Goal: Information Seeking & Learning: Learn about a topic

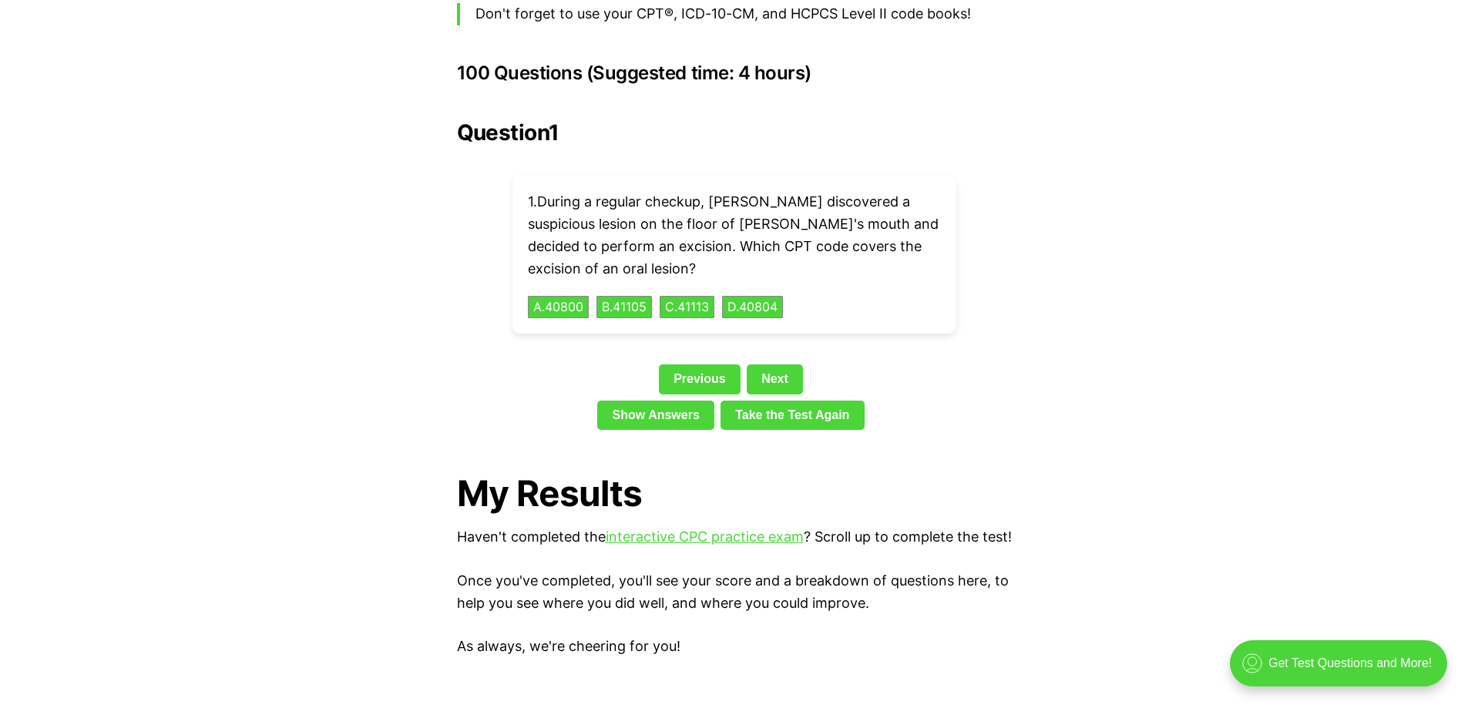
scroll to position [3467, 0]
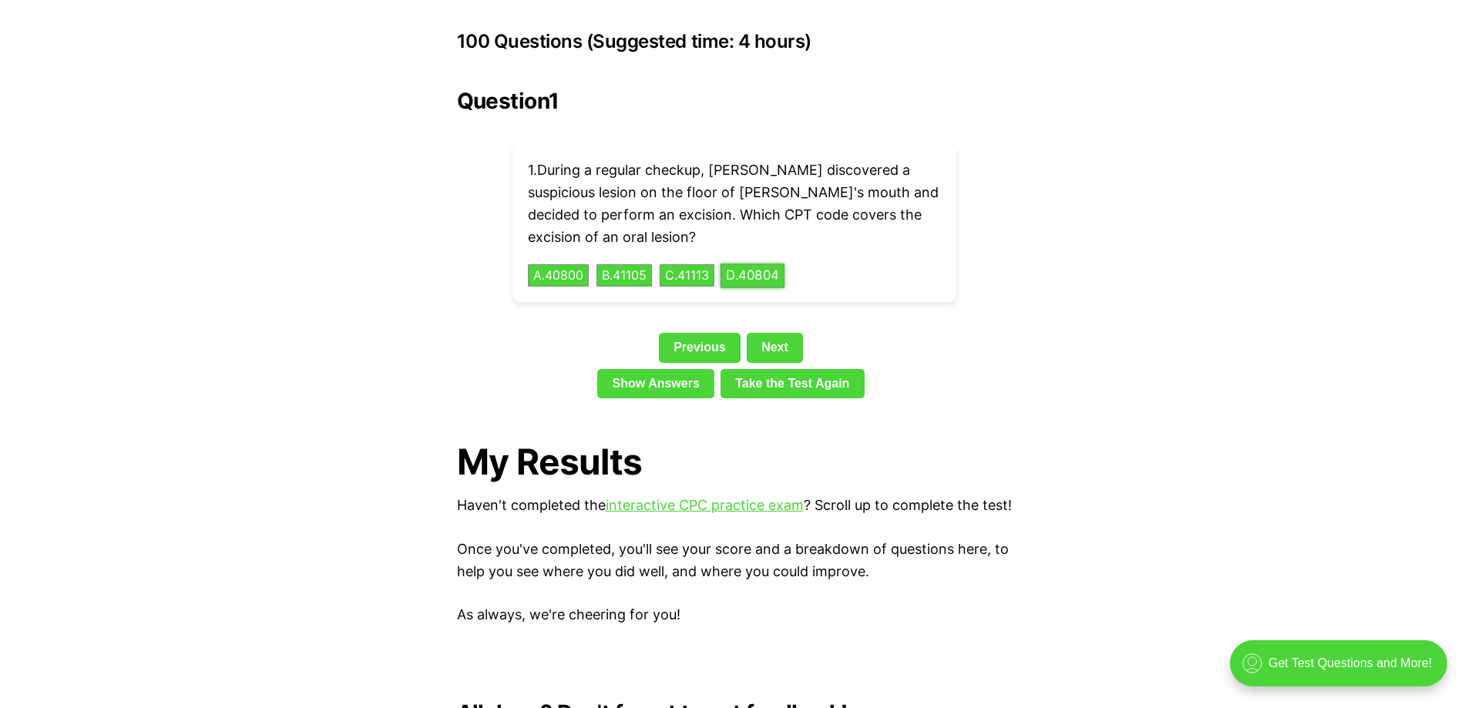
click at [764, 263] on button "D . 40804" at bounding box center [752, 275] width 64 height 24
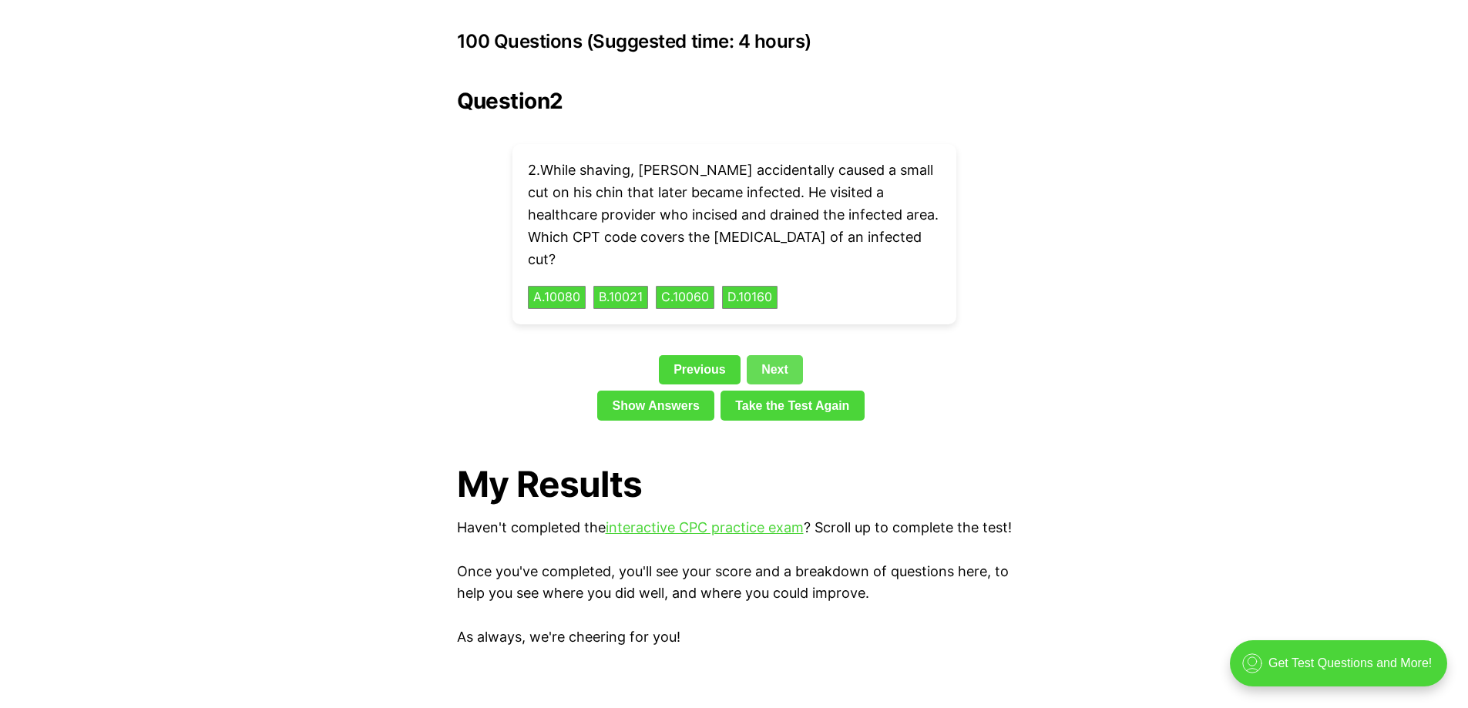
click at [780, 355] on link "Next" at bounding box center [775, 369] width 56 height 29
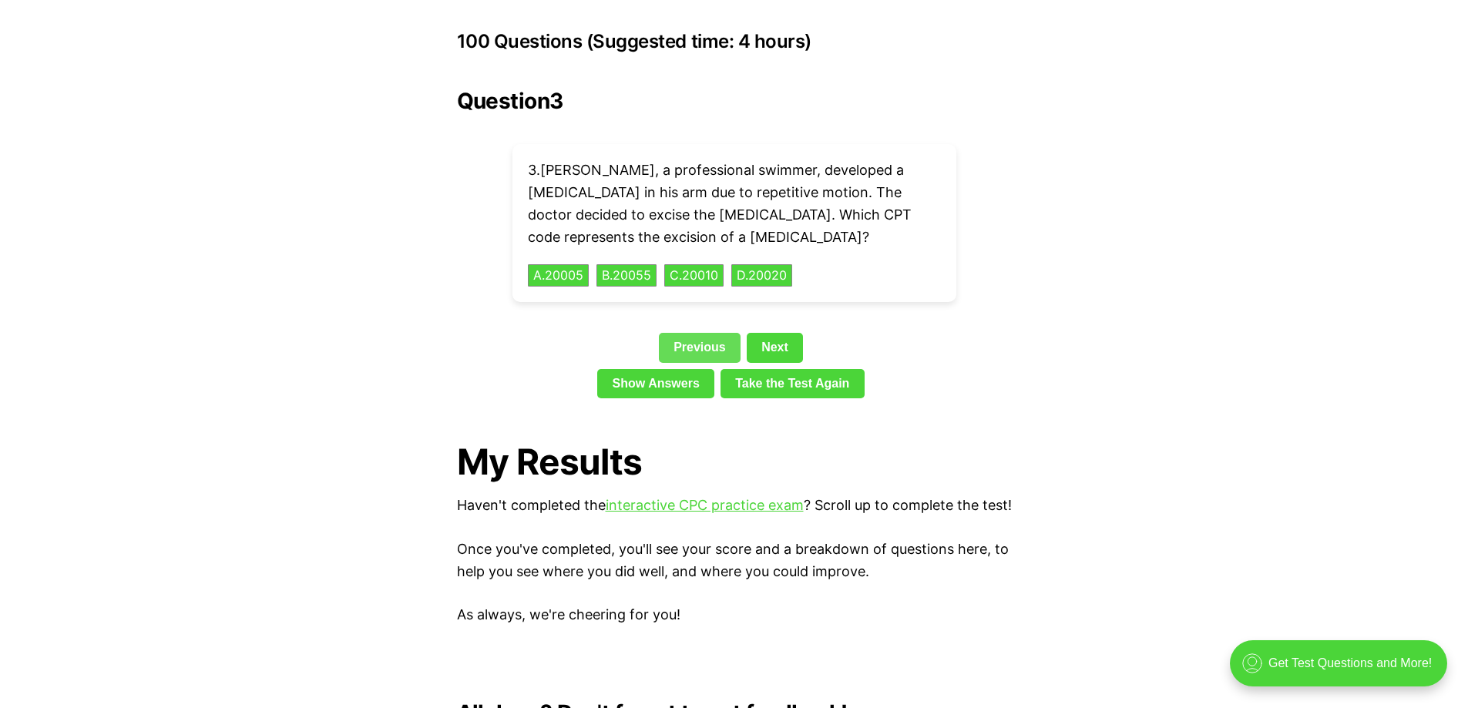
click at [695, 333] on link "Previous" at bounding box center [700, 347] width 82 height 29
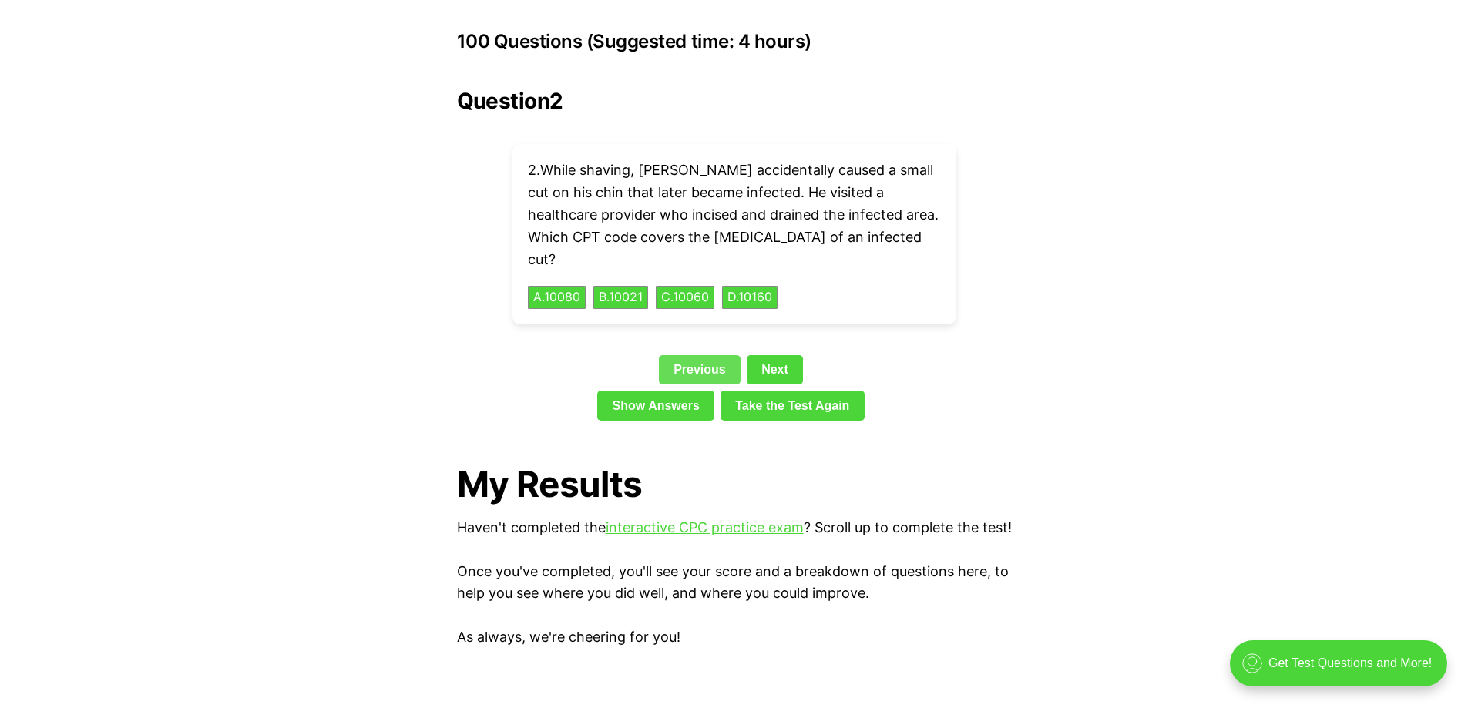
click at [695, 303] on div "Question 2 2 . While shaving, [PERSON_NAME] accidentally caused a small cut on …" at bounding box center [734, 258] width 555 height 338
click at [696, 355] on link "Previous" at bounding box center [700, 369] width 82 height 29
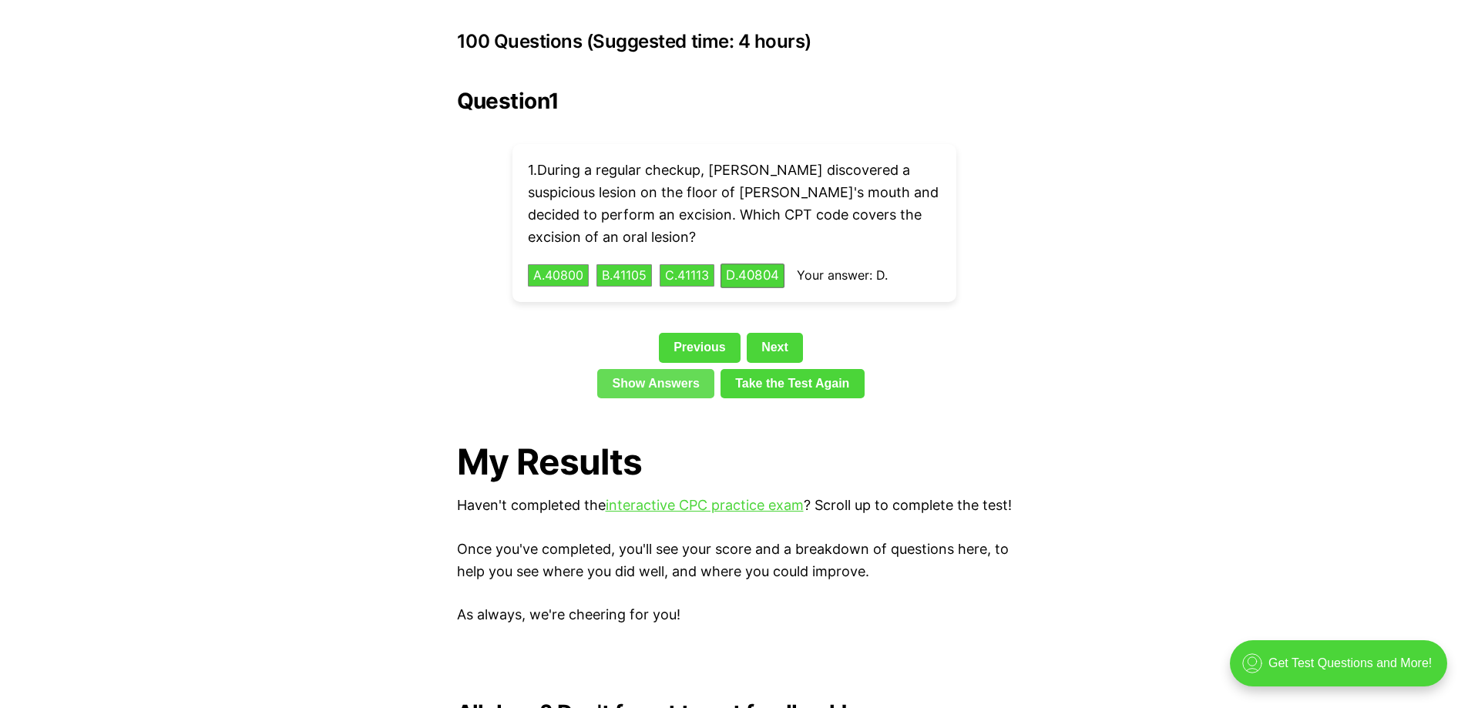
click at [684, 369] on link "Show Answers" at bounding box center [655, 383] width 117 height 29
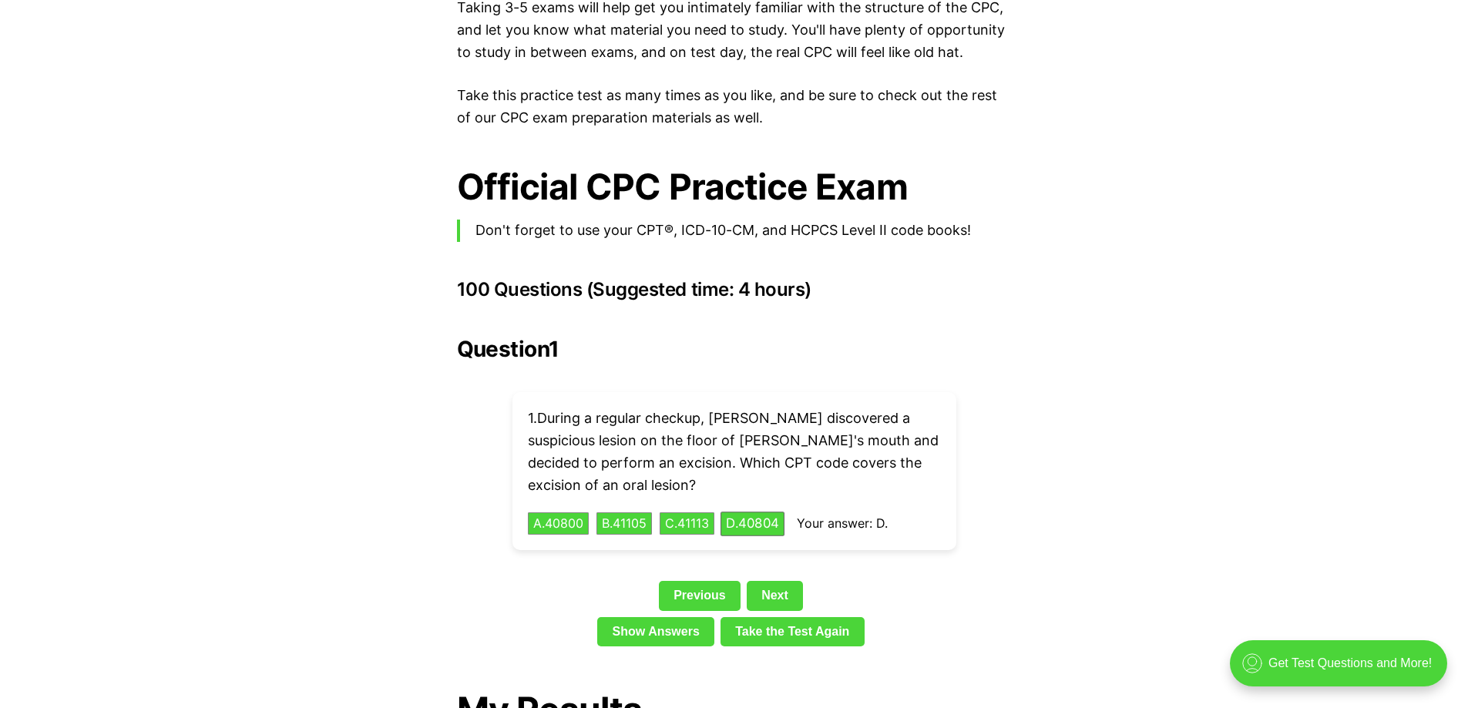
scroll to position [3203, 0]
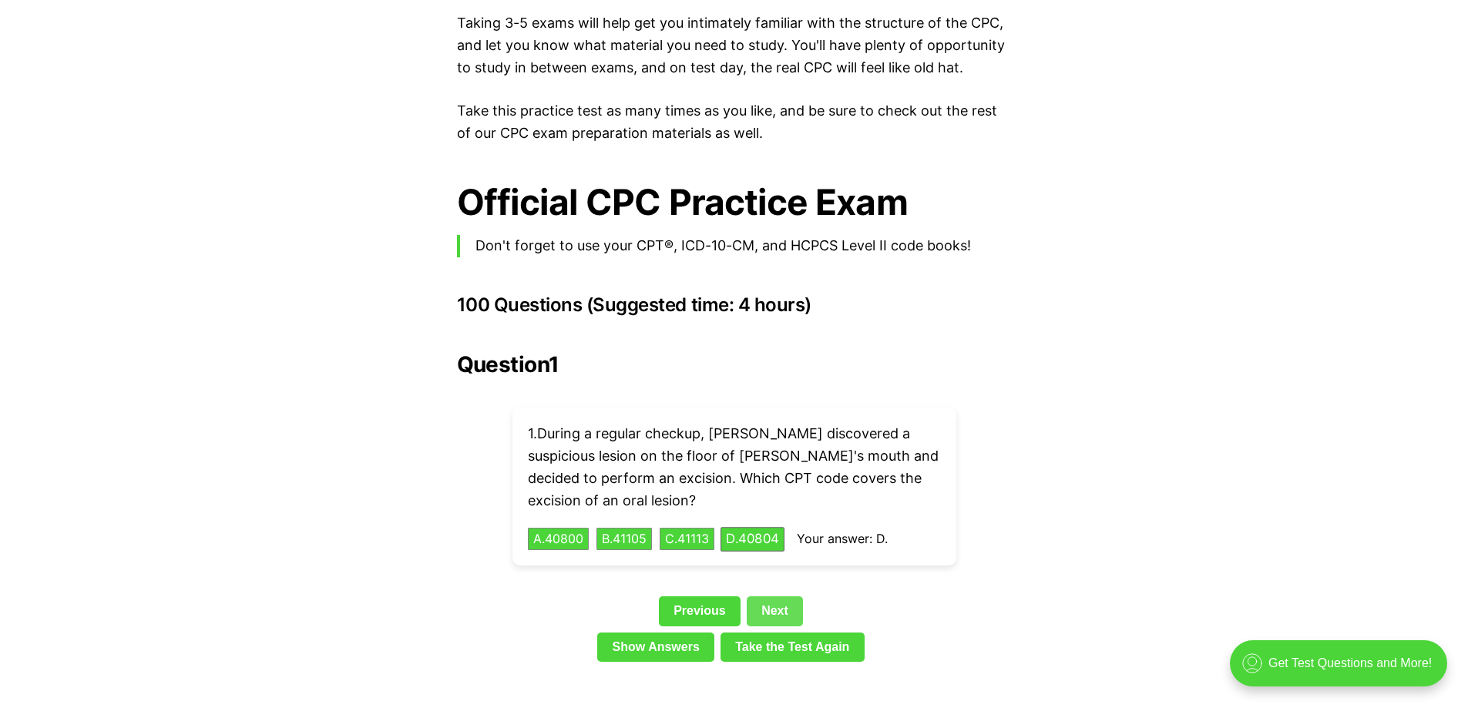
click at [766, 596] on link "Next" at bounding box center [775, 610] width 56 height 29
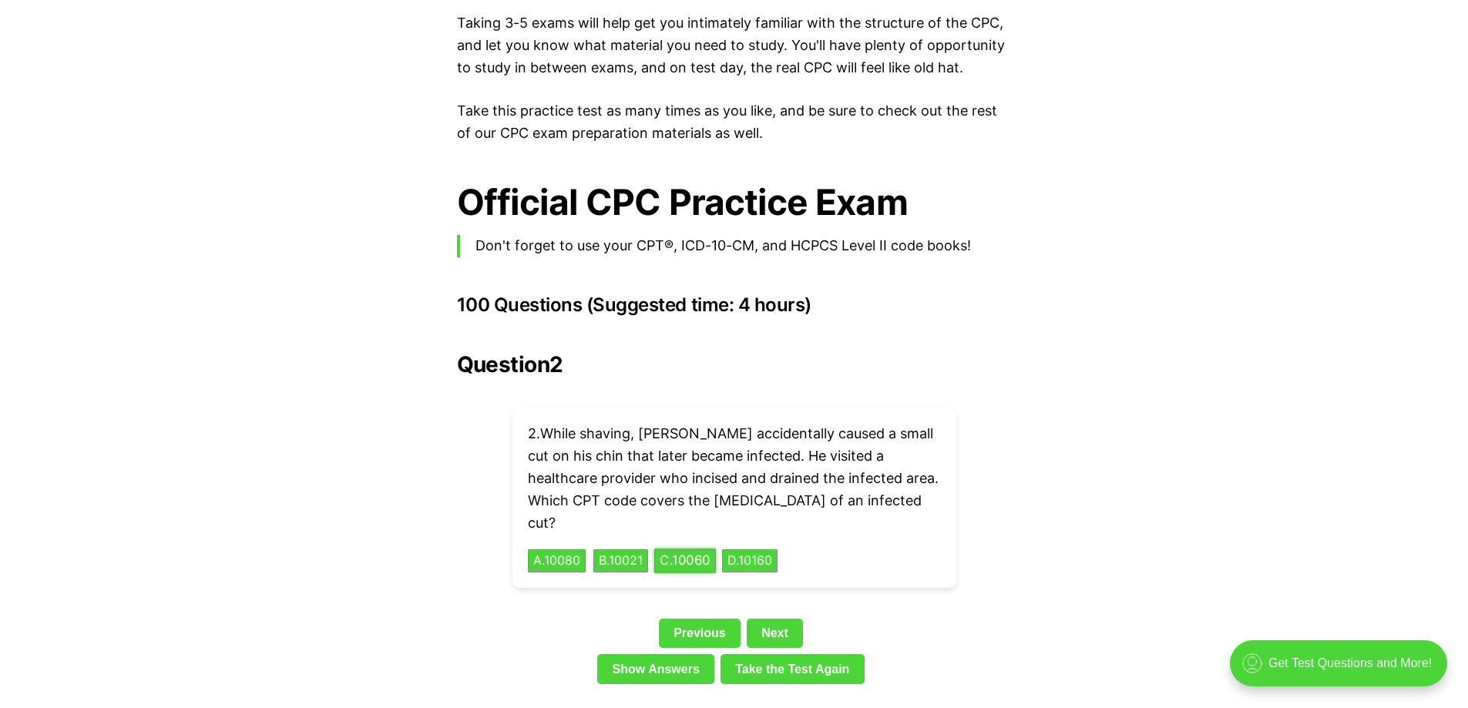
click at [690, 549] on button "C . 10060" at bounding box center [685, 561] width 62 height 24
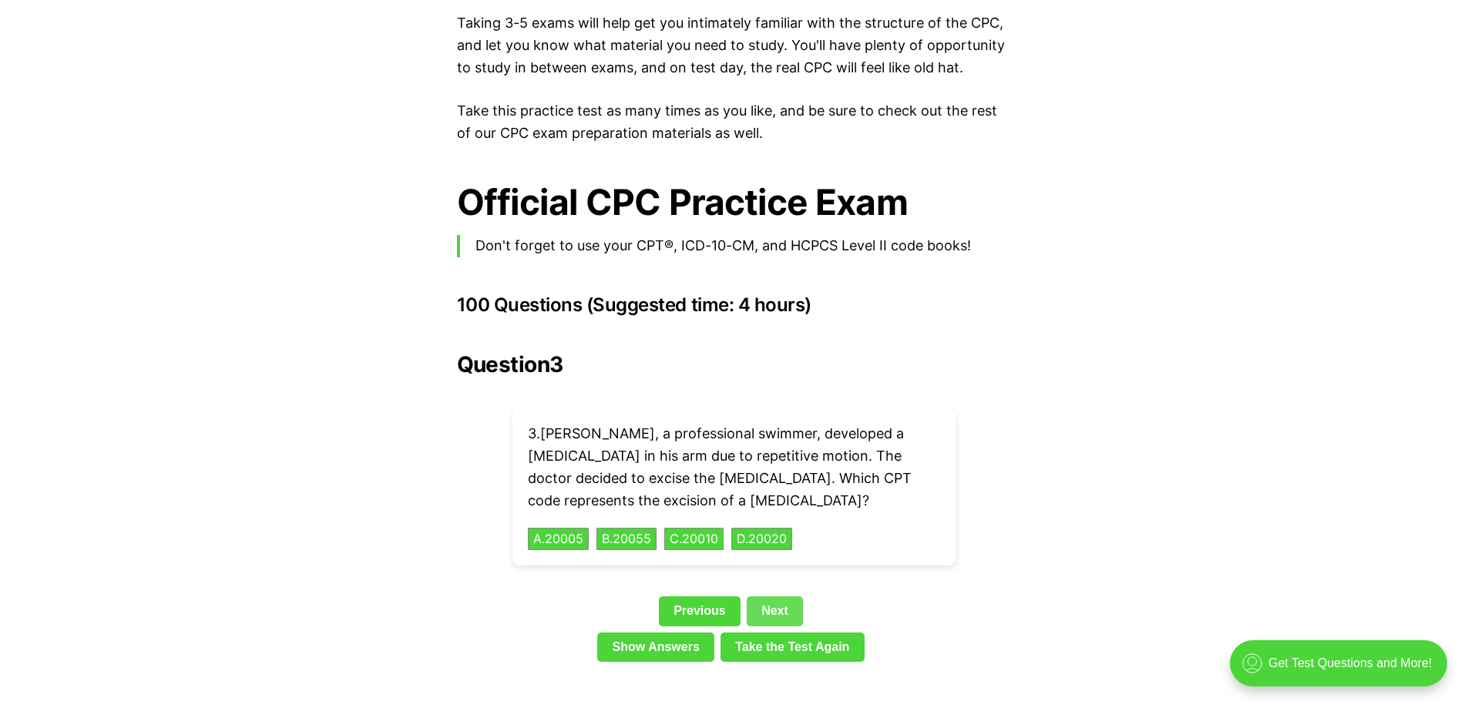
click at [773, 632] on link "Take the Test Again" at bounding box center [792, 646] width 144 height 29
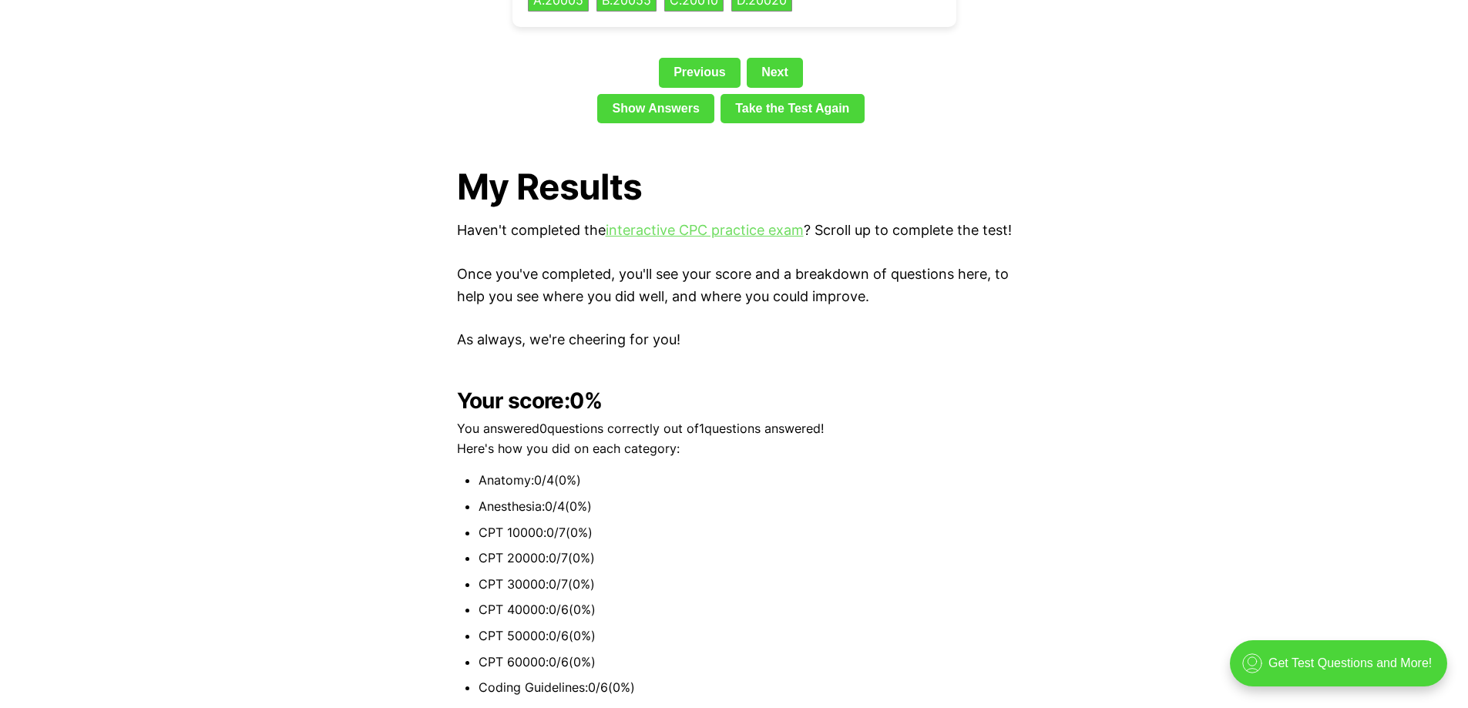
scroll to position [3720, 0]
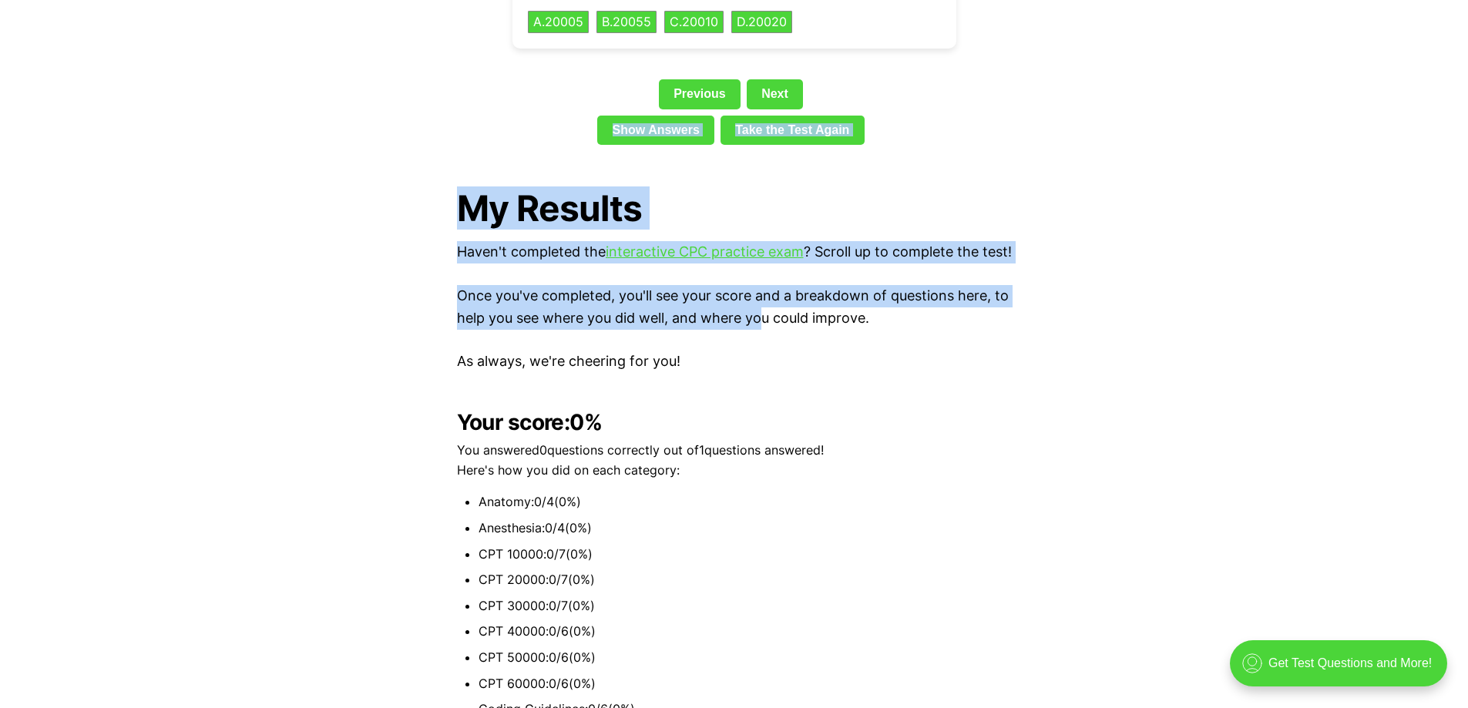
drag, startPoint x: 785, startPoint y: 49, endPoint x: 764, endPoint y: 310, distance: 262.0
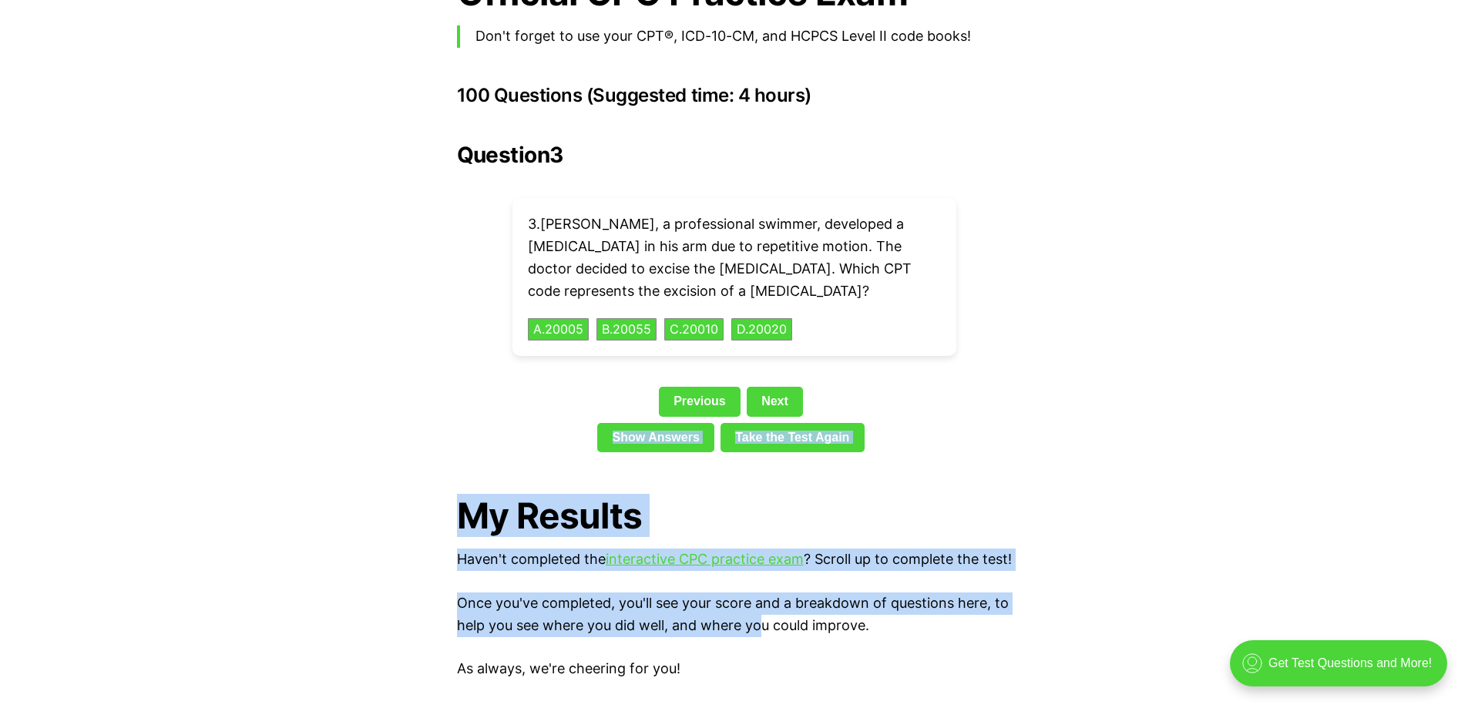
scroll to position [3412, 0]
click at [1005, 334] on div "Question 3 3 . [PERSON_NAME], a professional swimmer, developed a [MEDICAL_DATA…" at bounding box center [734, 301] width 555 height 316
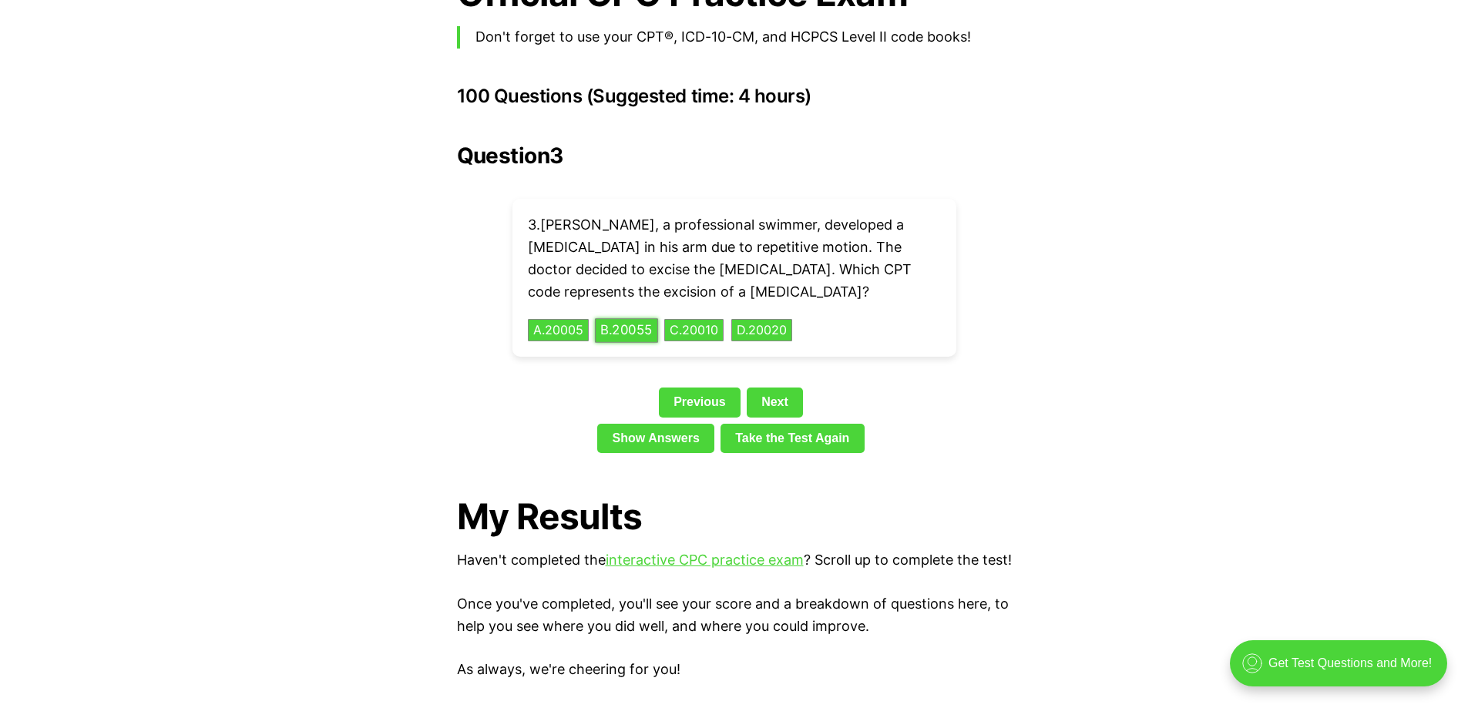
click at [640, 318] on button "B . 20055" at bounding box center [626, 330] width 63 height 24
click at [772, 354] on div "Question 3 3 . [PERSON_NAME], a professional swimmer, developed a [MEDICAL_DATA…" at bounding box center [734, 301] width 555 height 316
click at [561, 318] on button "A . 83036" at bounding box center [558, 330] width 64 height 24
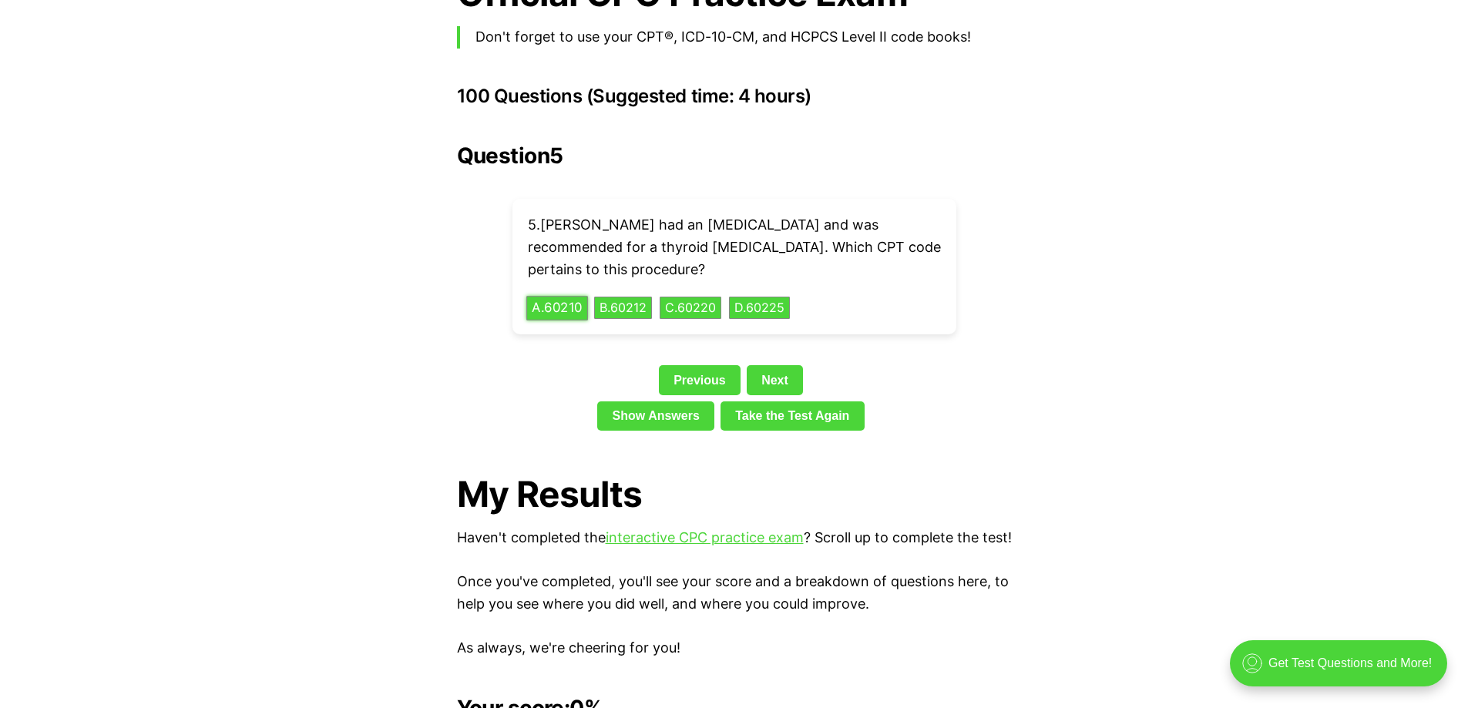
click at [556, 296] on button "A . 60210" at bounding box center [557, 308] width 62 height 24
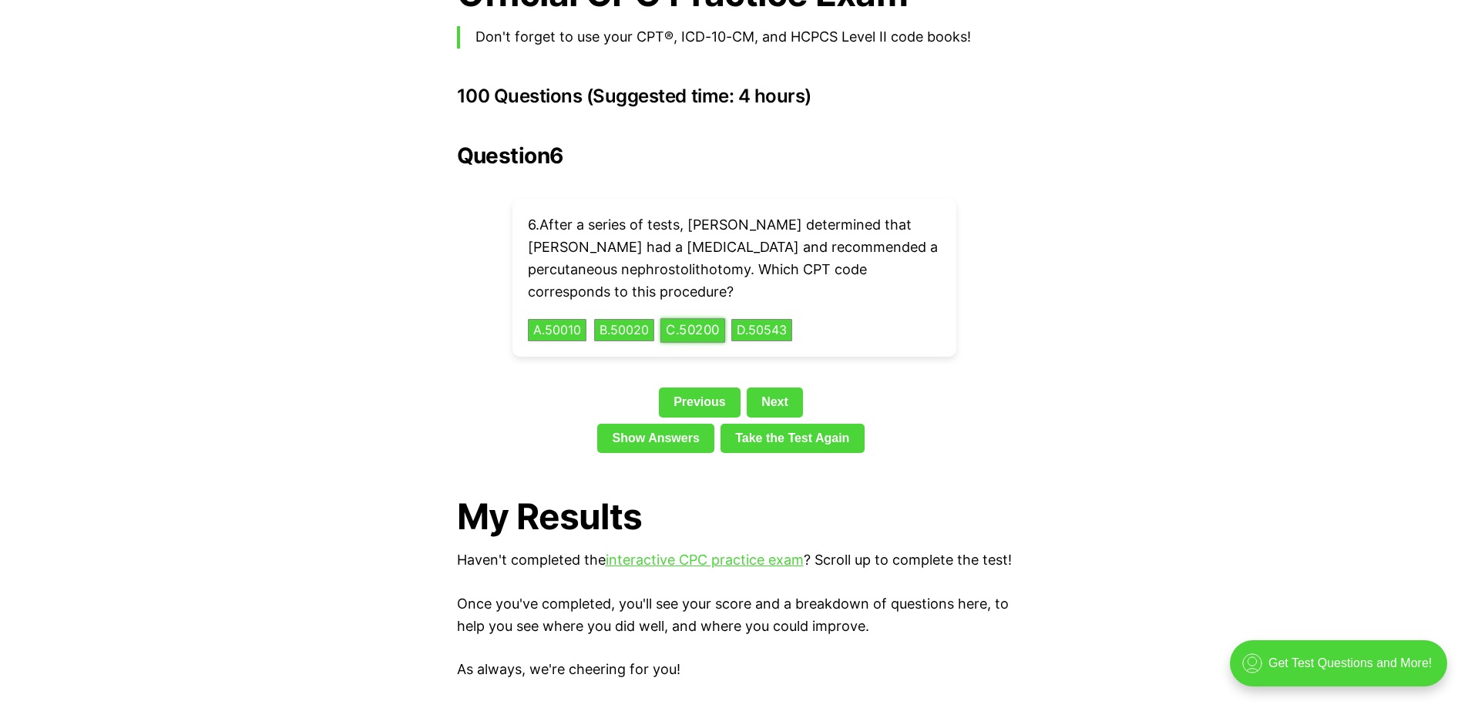
click at [710, 318] on button "C . 50200" at bounding box center [692, 330] width 65 height 24
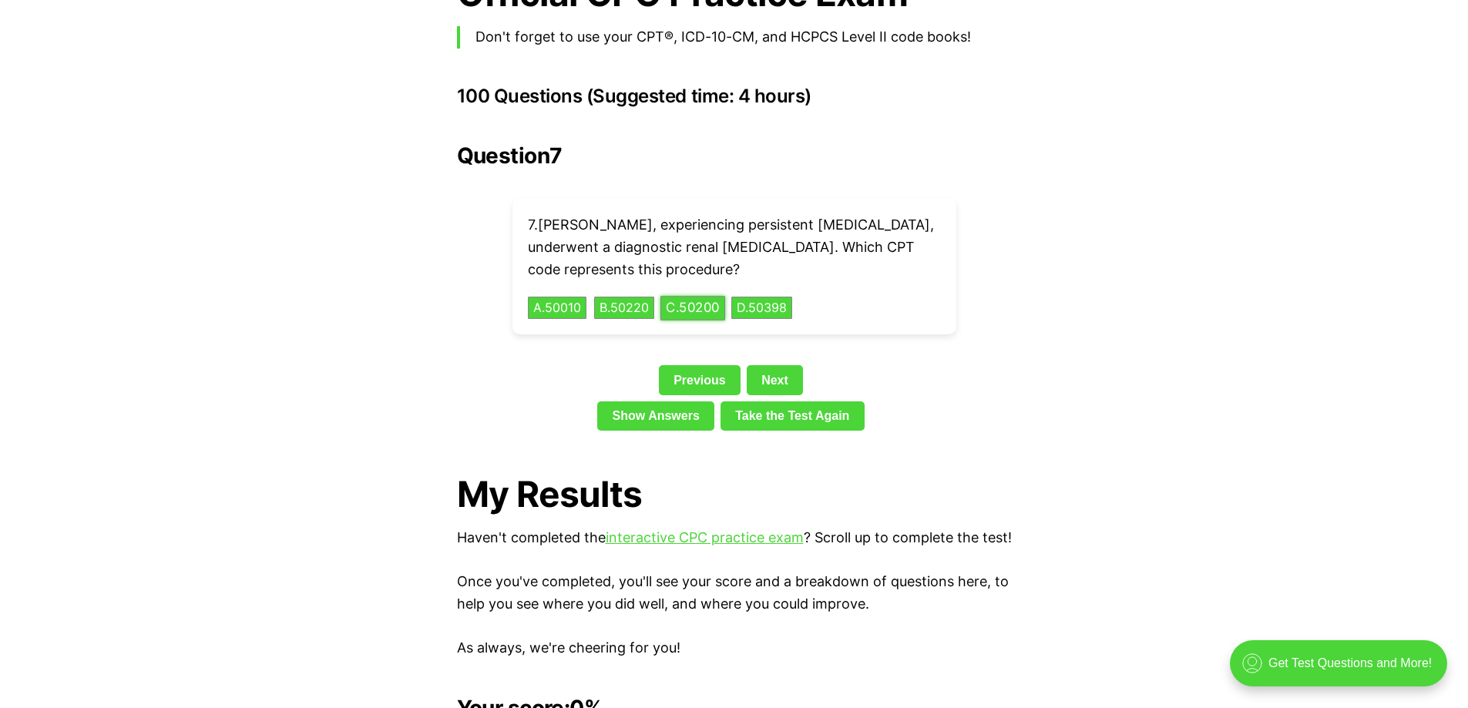
click at [723, 296] on button "C . 50200" at bounding box center [692, 308] width 65 height 24
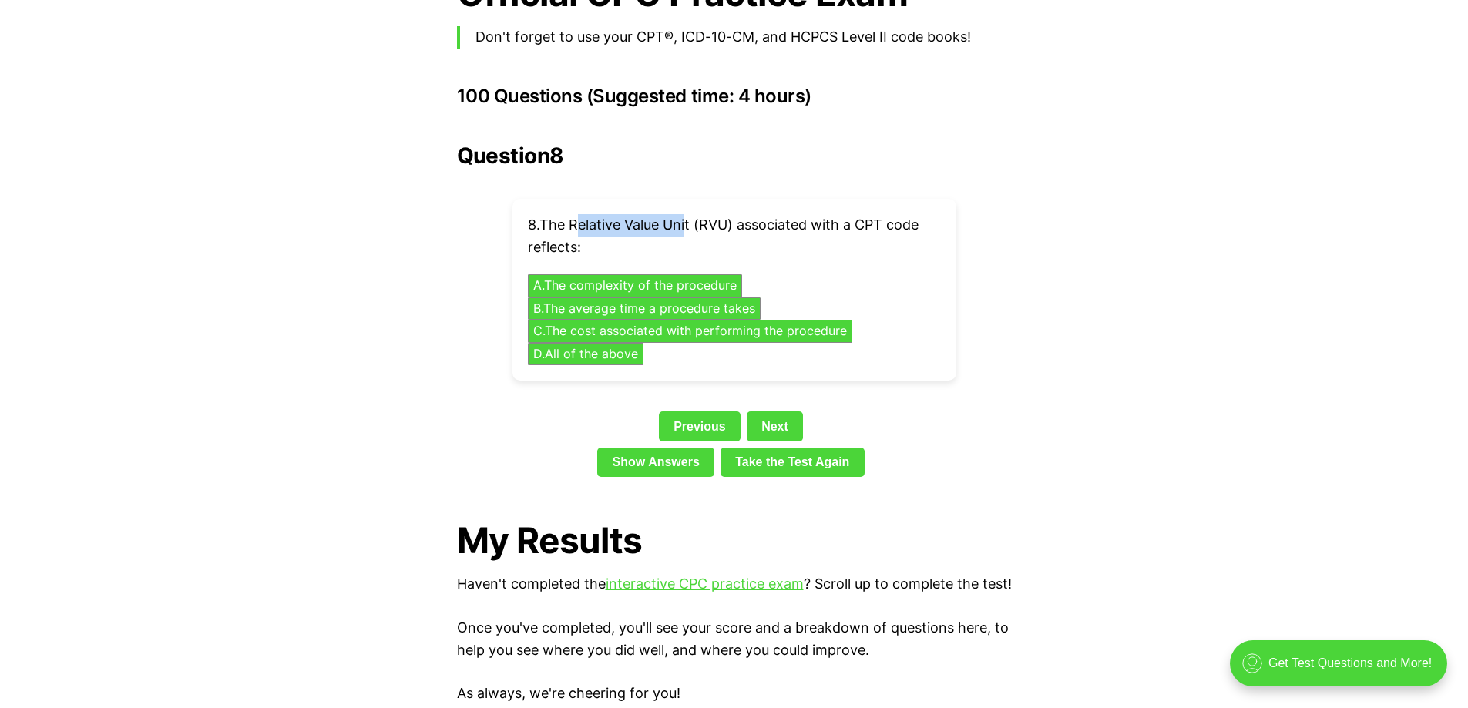
drag, startPoint x: 579, startPoint y: 198, endPoint x: 691, endPoint y: 197, distance: 112.5
click at [691, 214] on p "8 . The Relative Value Unit (RVU) associated with a CPT code reflects:" at bounding box center [734, 236] width 413 height 45
click at [572, 214] on p "8 . The Relative Value Unit (RVU) associated with a CPT code reflects:" at bounding box center [734, 236] width 413 height 45
drag, startPoint x: 572, startPoint y: 199, endPoint x: 696, endPoint y: 197, distance: 123.3
click at [696, 214] on p "8 . The Relative Value Unit (RVU) associated with a CPT code reflects:" at bounding box center [734, 236] width 413 height 45
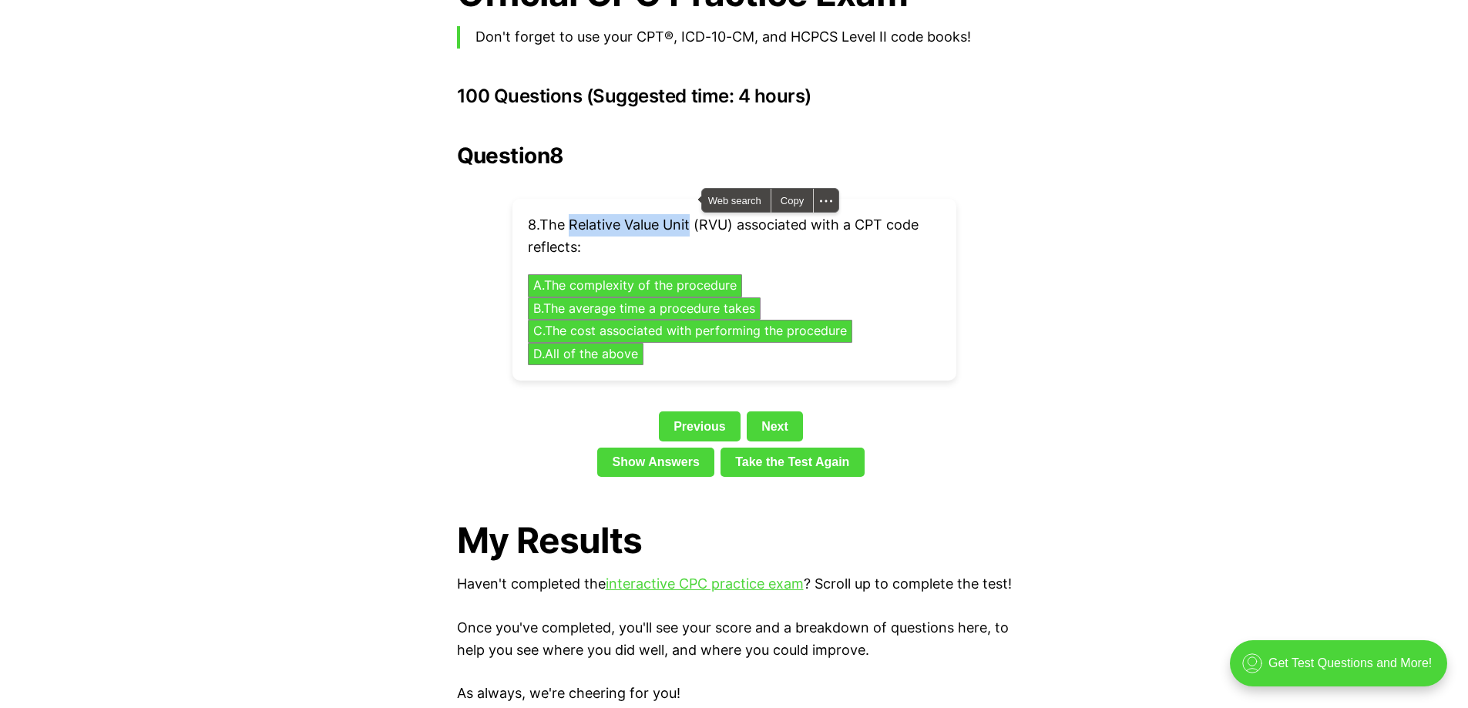
copy p "Relative Value Unit"
click at [583, 319] on button "C . The cost associated with performing the procedure" at bounding box center [689, 331] width 341 height 24
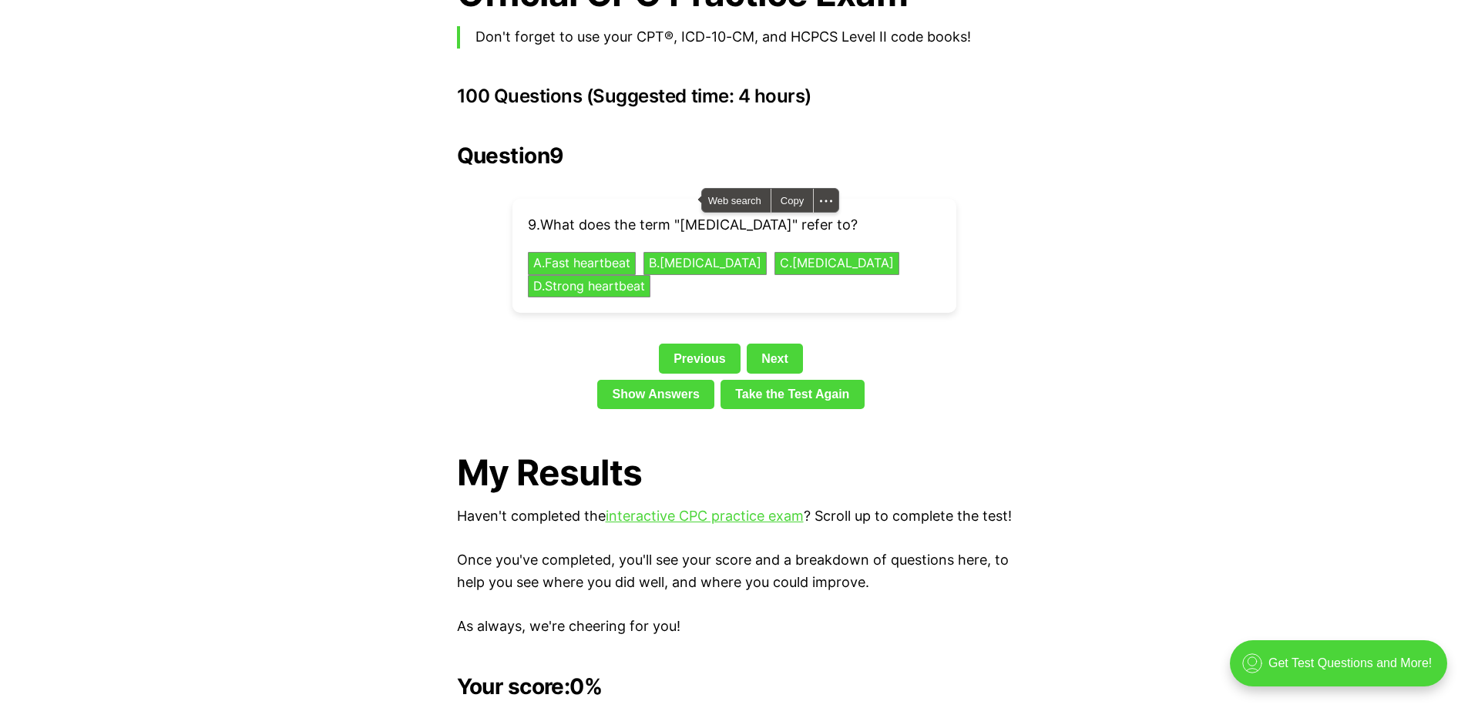
drag, startPoint x: 682, startPoint y: 199, endPoint x: 759, endPoint y: 206, distance: 77.4
click at [759, 214] on p "9 . What does the term "[MEDICAL_DATA]" refer to?" at bounding box center [734, 225] width 413 height 22
copy p "[MEDICAL_DATA]"
click at [723, 252] on button "B . [MEDICAL_DATA]" at bounding box center [704, 264] width 129 height 24
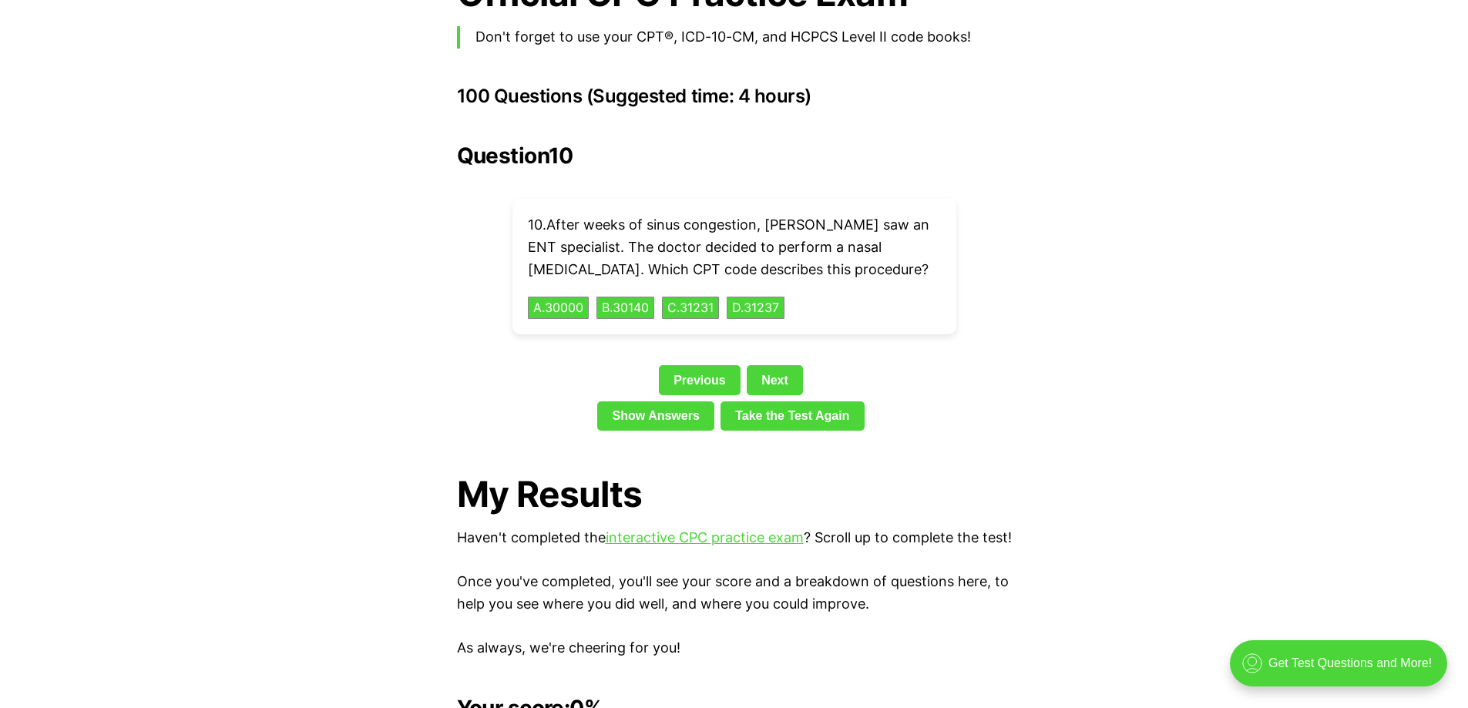
click at [699, 296] on button "C . 31231" at bounding box center [690, 308] width 60 height 24
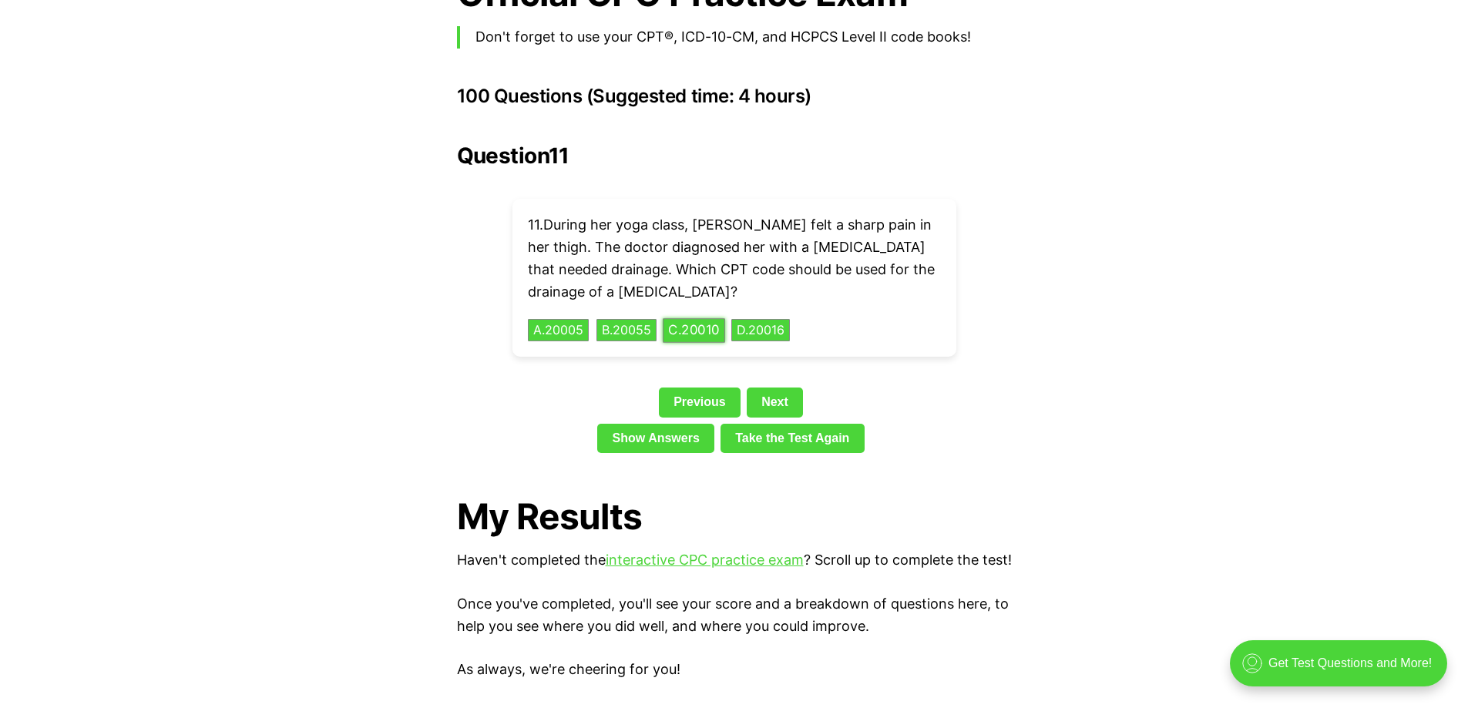
click at [686, 318] on button "C . 20010" at bounding box center [694, 330] width 62 height 24
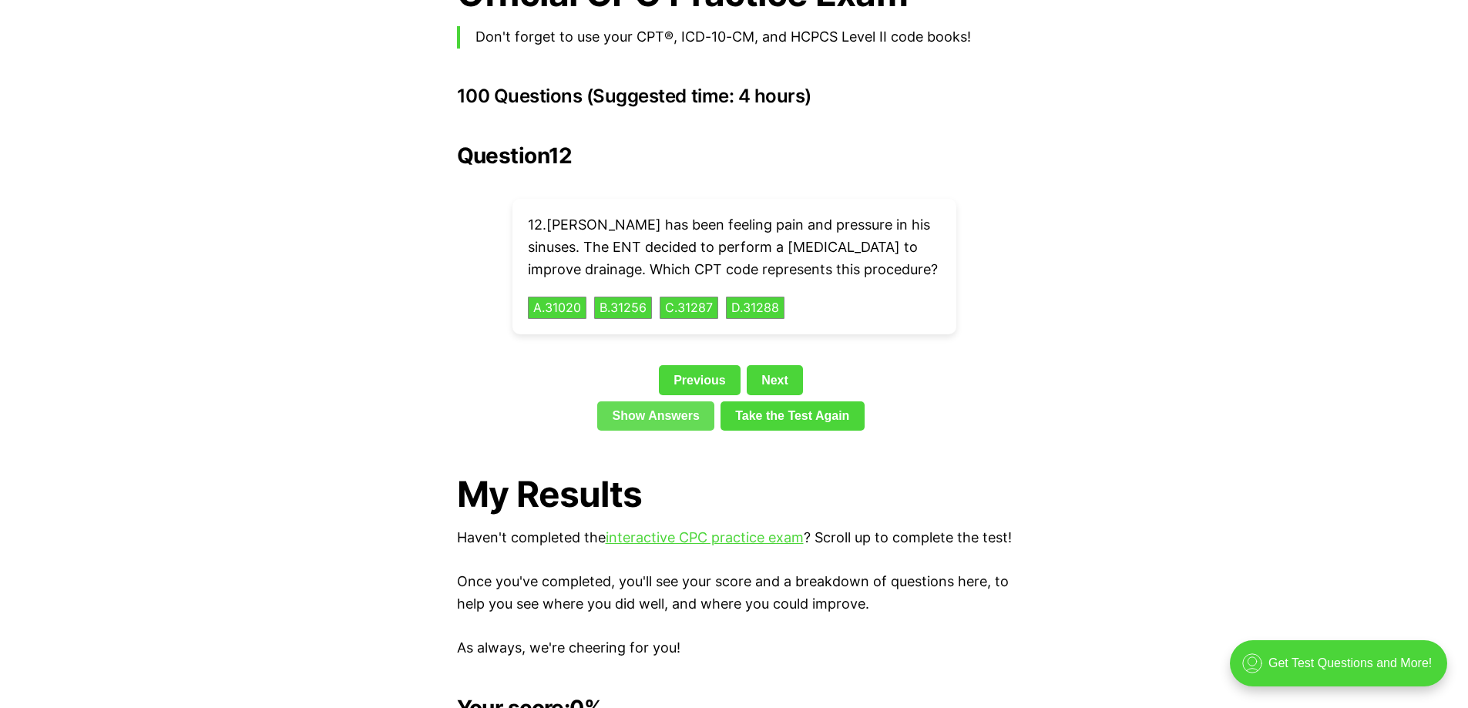
click at [676, 401] on link "Show Answers" at bounding box center [655, 415] width 117 height 29
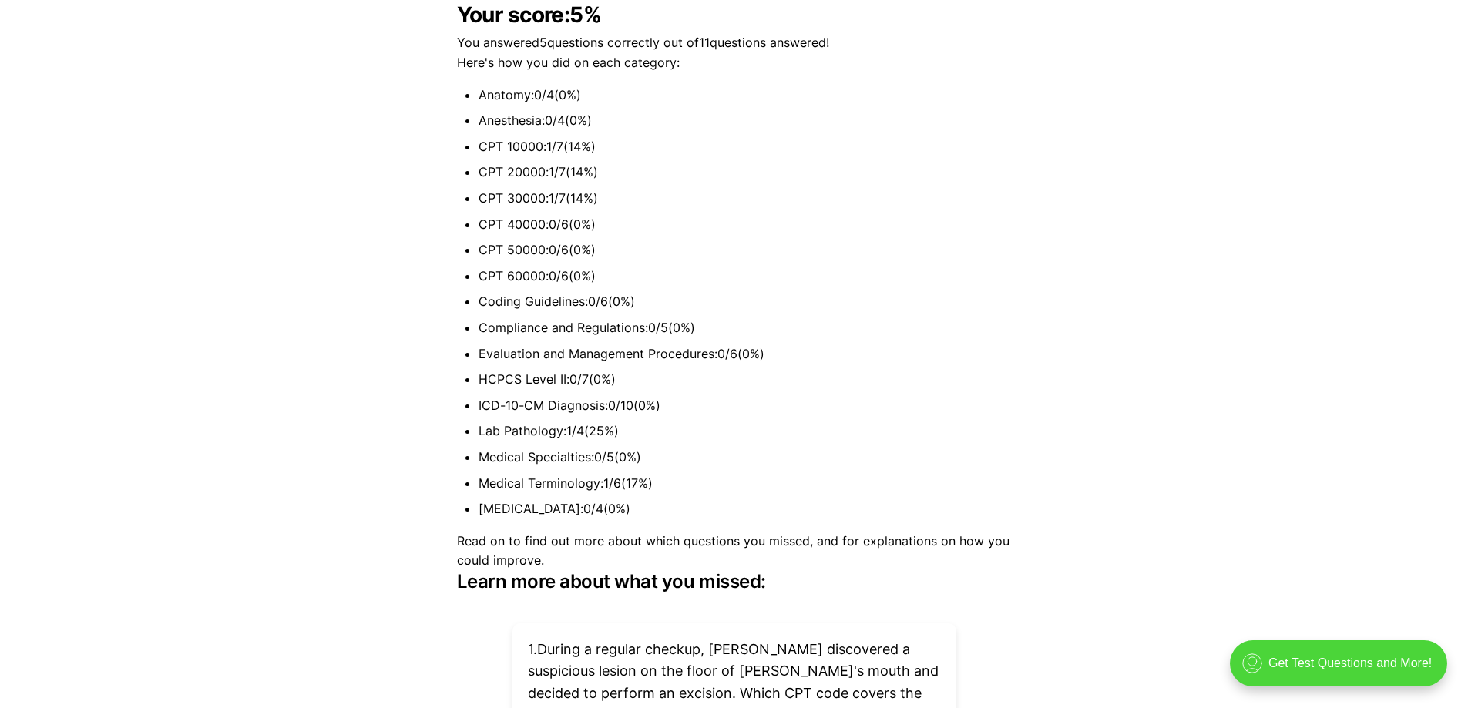
click at [550, 431] on li "Lab Pathology : 1 / 4 ( 25 %)" at bounding box center [744, 431] width 533 height 20
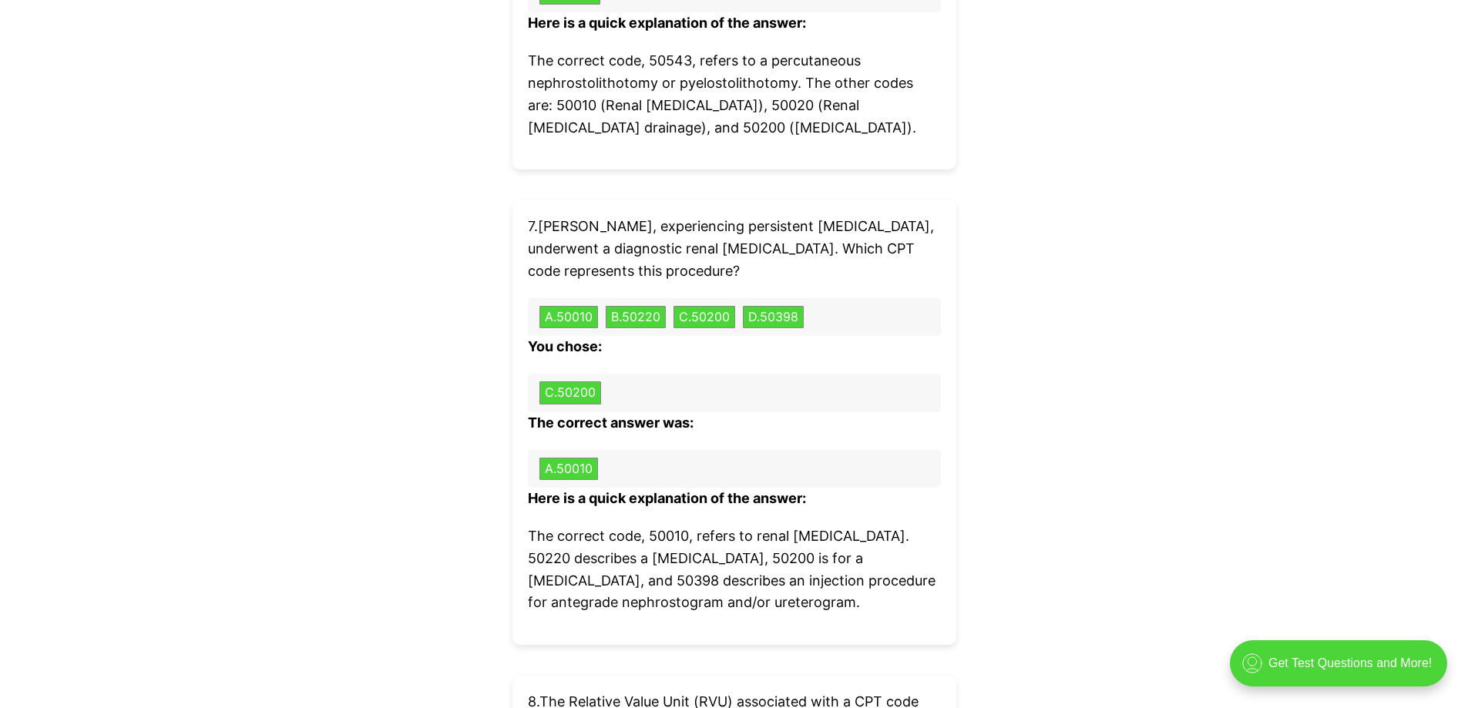
scroll to position [6648, 0]
